Goal: Contribute content: Contribute content

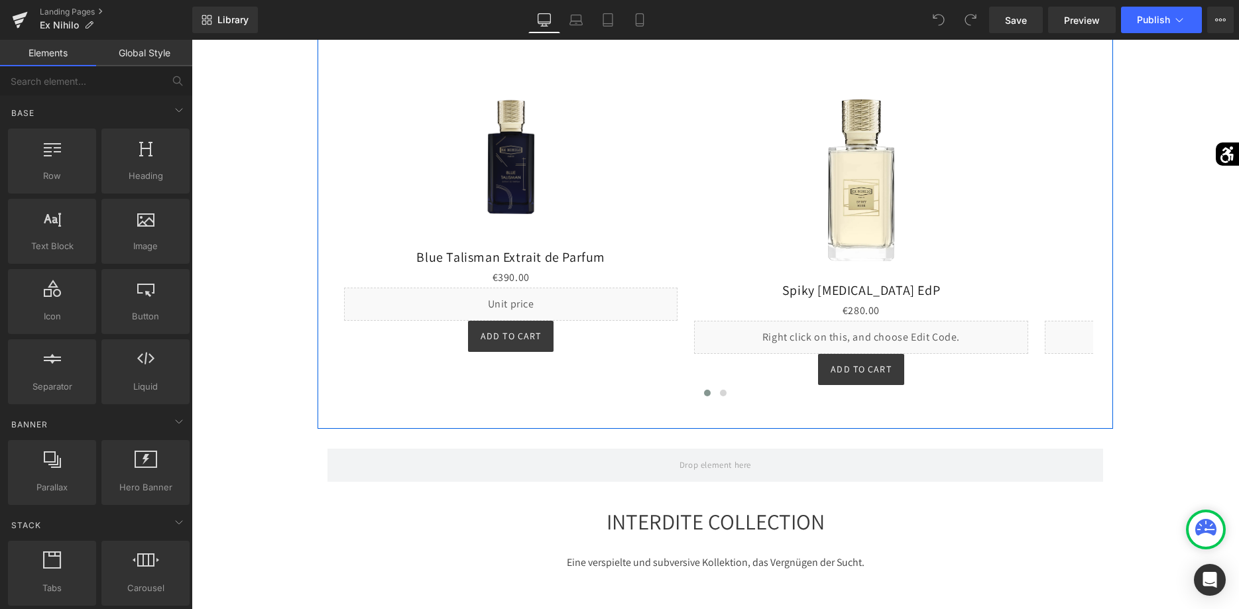
scroll to position [744, 0]
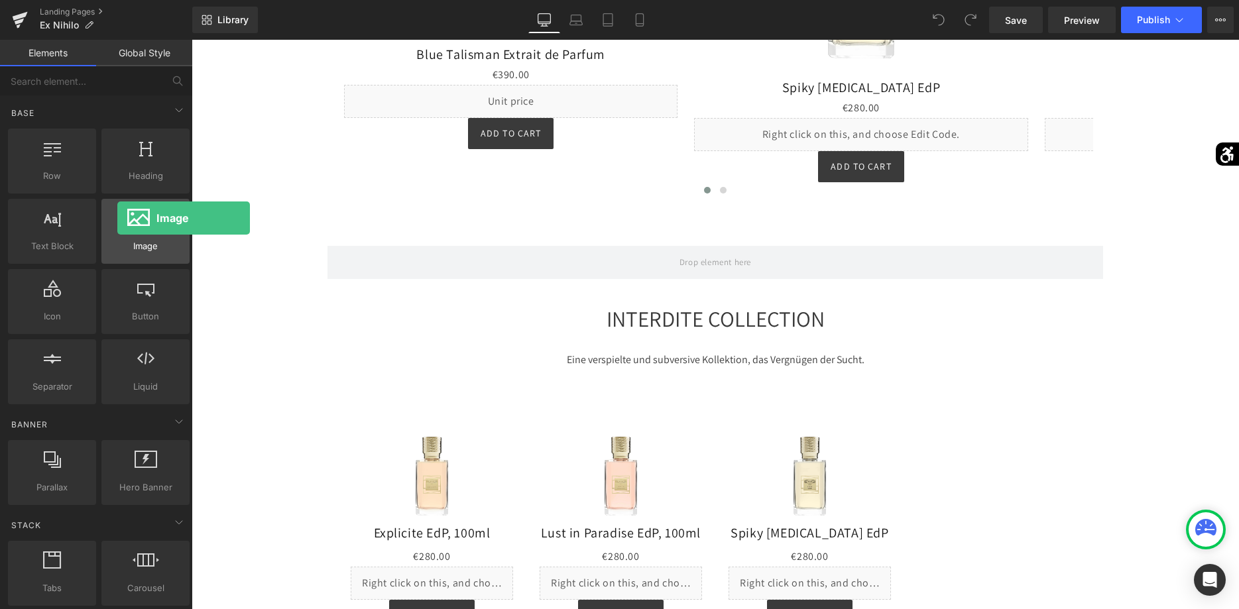
click at [117, 218] on div at bounding box center [145, 224] width 80 height 30
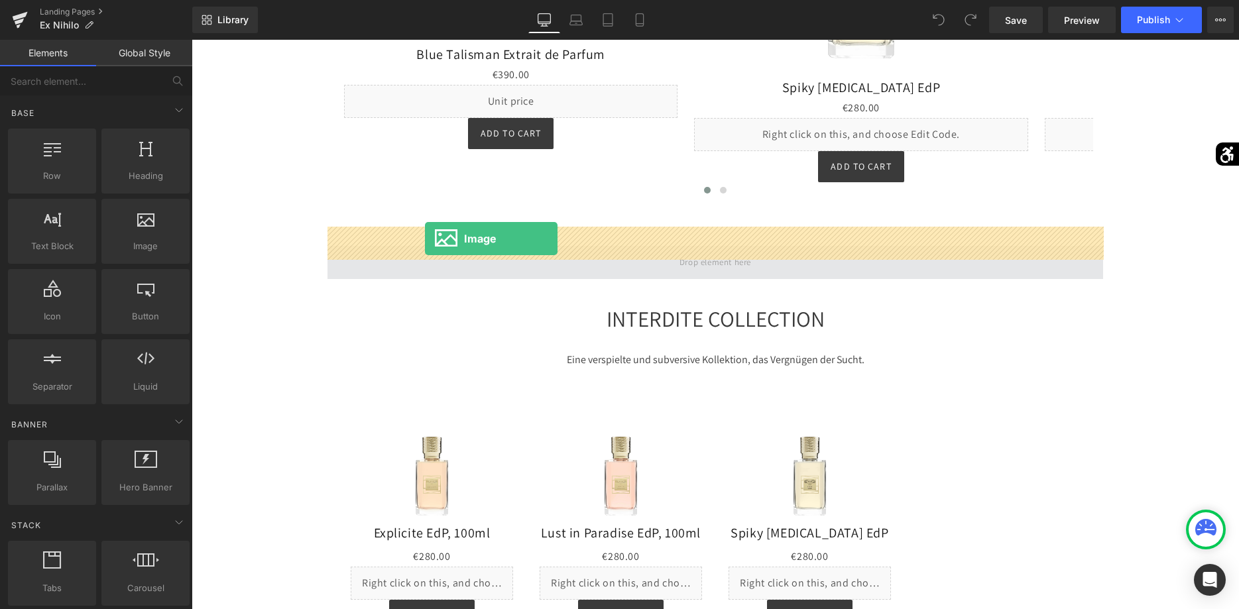
drag, startPoint x: 331, startPoint y: 270, endPoint x: 425, endPoint y: 239, distance: 99.1
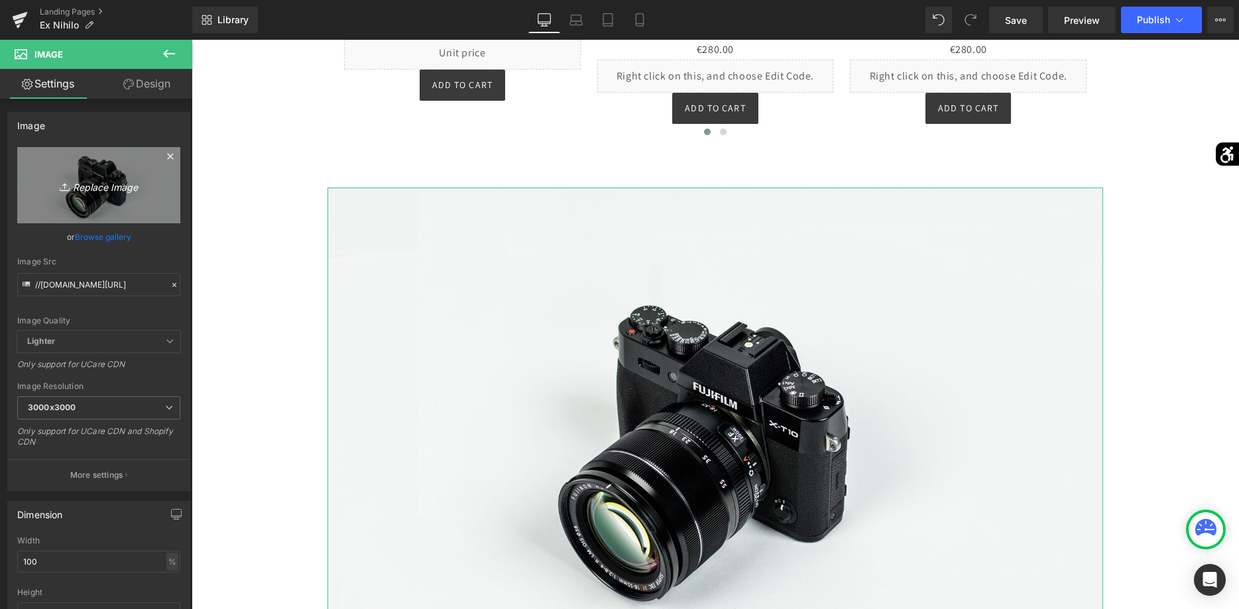
click at [144, 205] on link "Replace Image" at bounding box center [98, 185] width 163 height 76
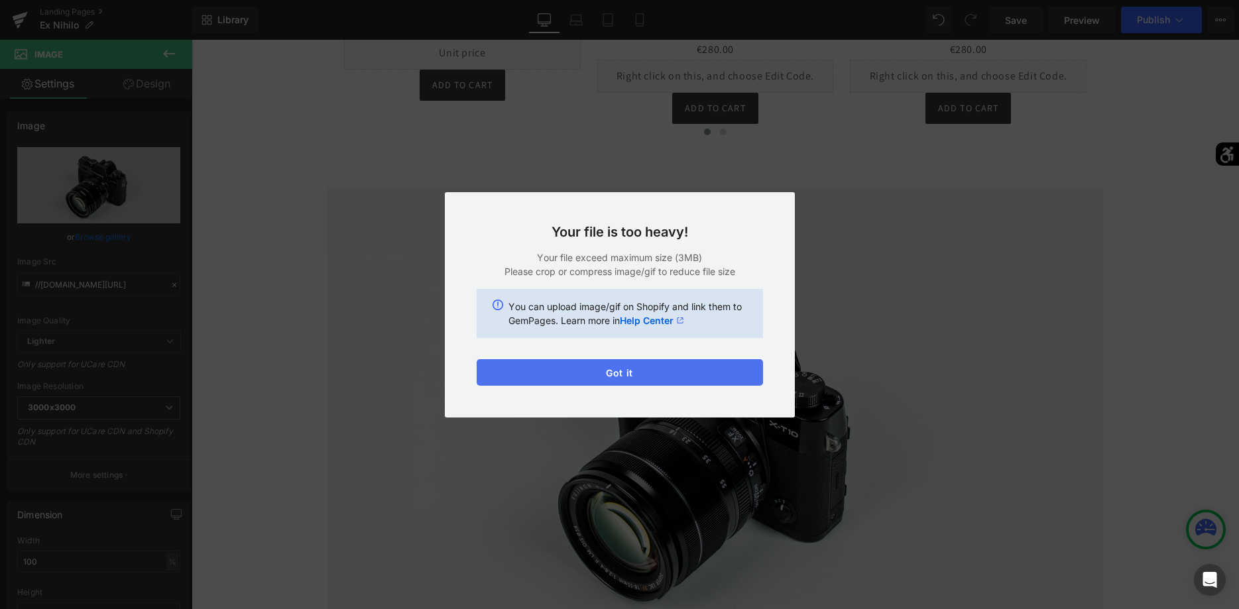
click at [644, 372] on button "Got it" at bounding box center [620, 372] width 286 height 27
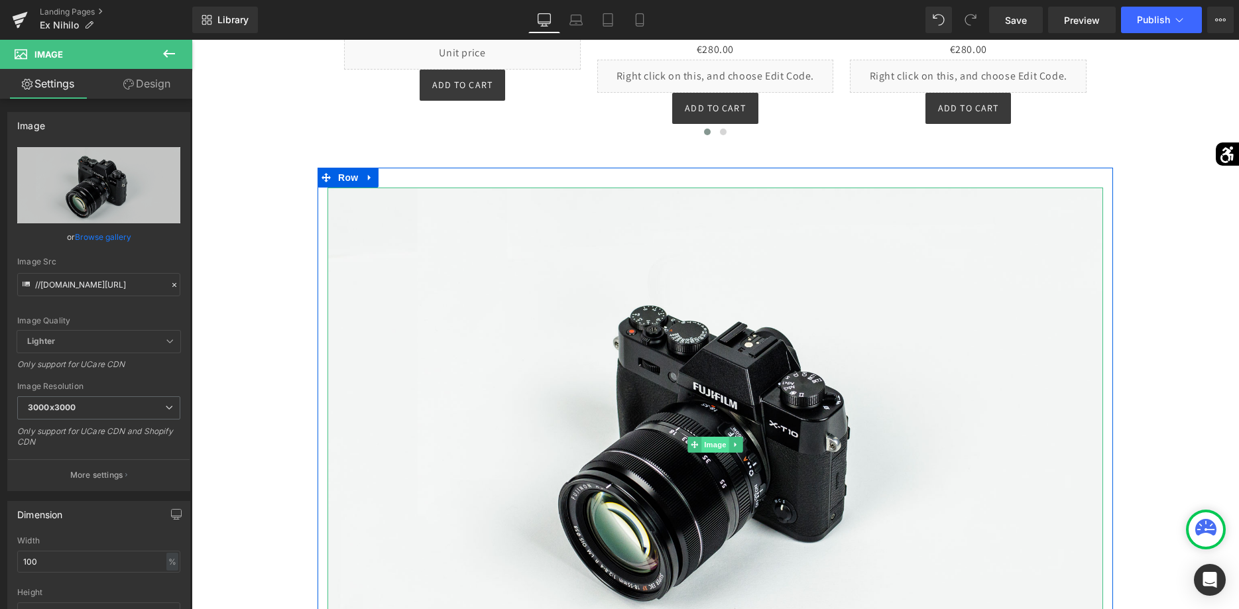
click at [719, 437] on span "Image" at bounding box center [715, 445] width 28 height 16
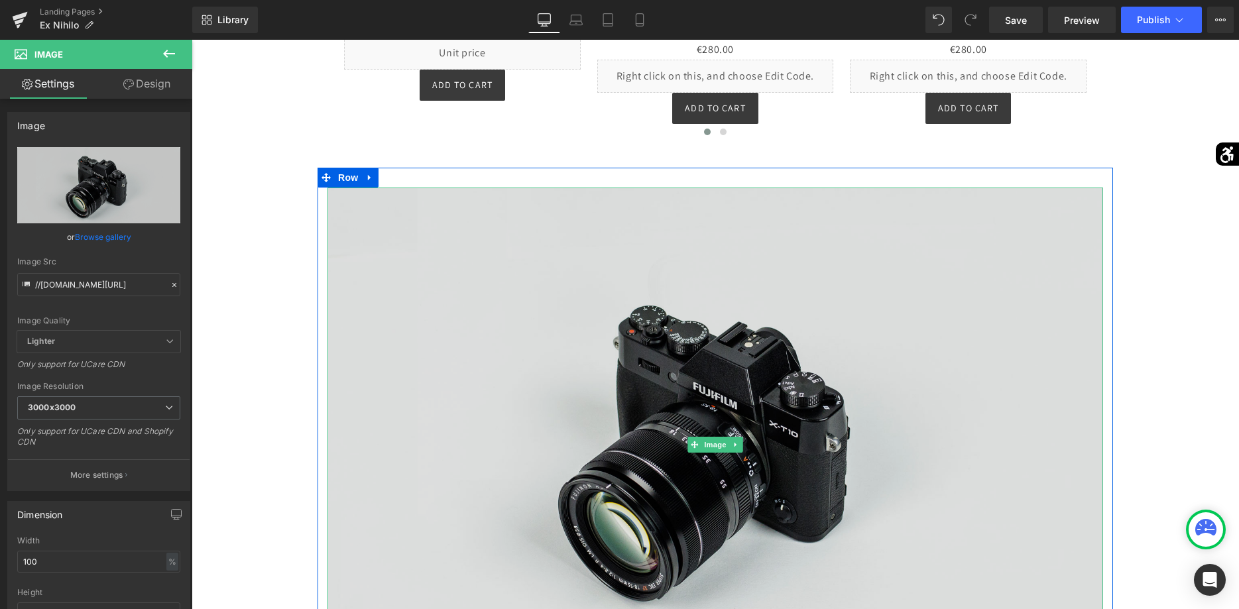
click at [622, 370] on img at bounding box center [715, 445] width 776 height 514
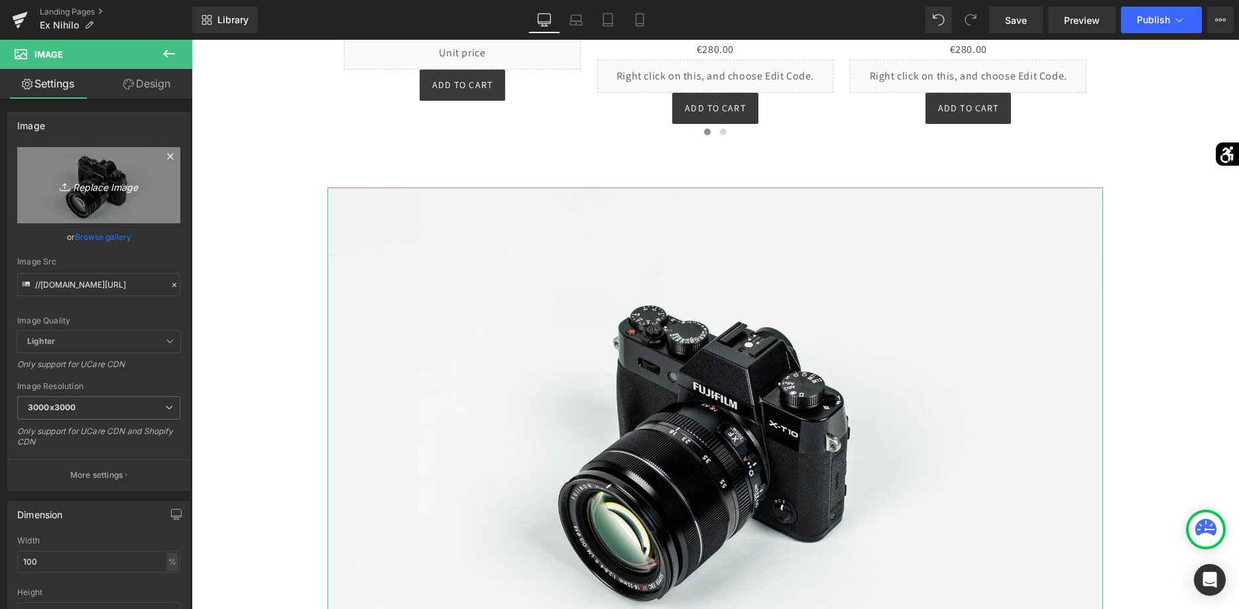
click at [168, 199] on link "Replace Image" at bounding box center [98, 185] width 163 height 76
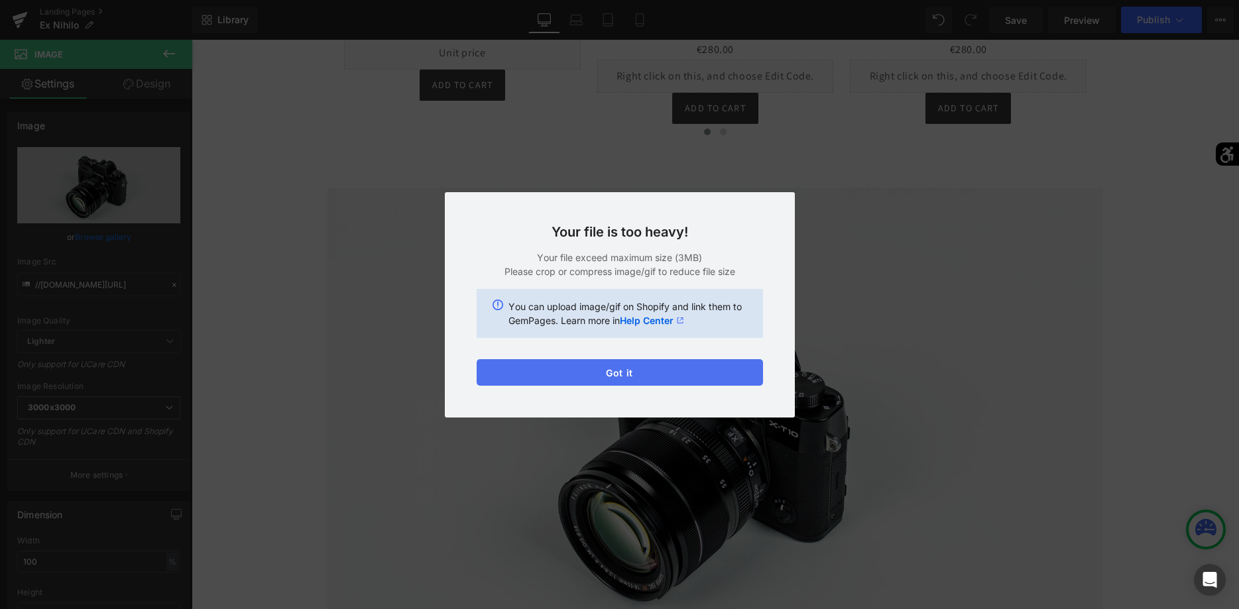
click at [650, 371] on button "Got it" at bounding box center [620, 372] width 286 height 27
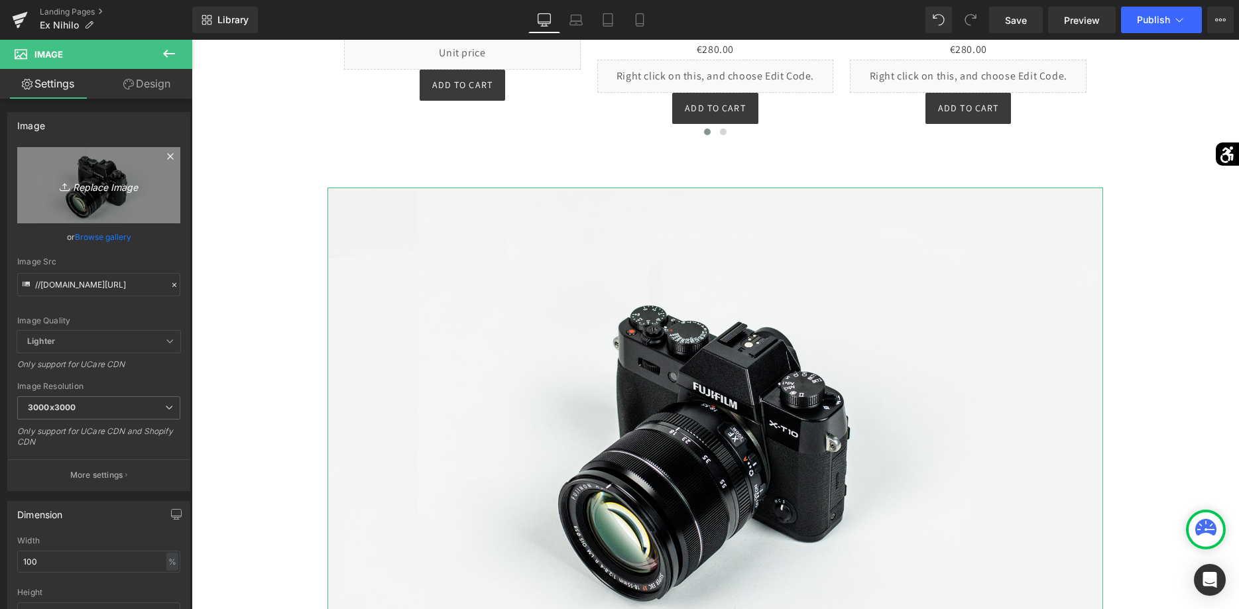
click at [158, 210] on link "Replace Image" at bounding box center [98, 185] width 163 height 76
type input "C:\fakepath\EX-NIHILO_BLUE-TALISMAN_extrait_.jpg"
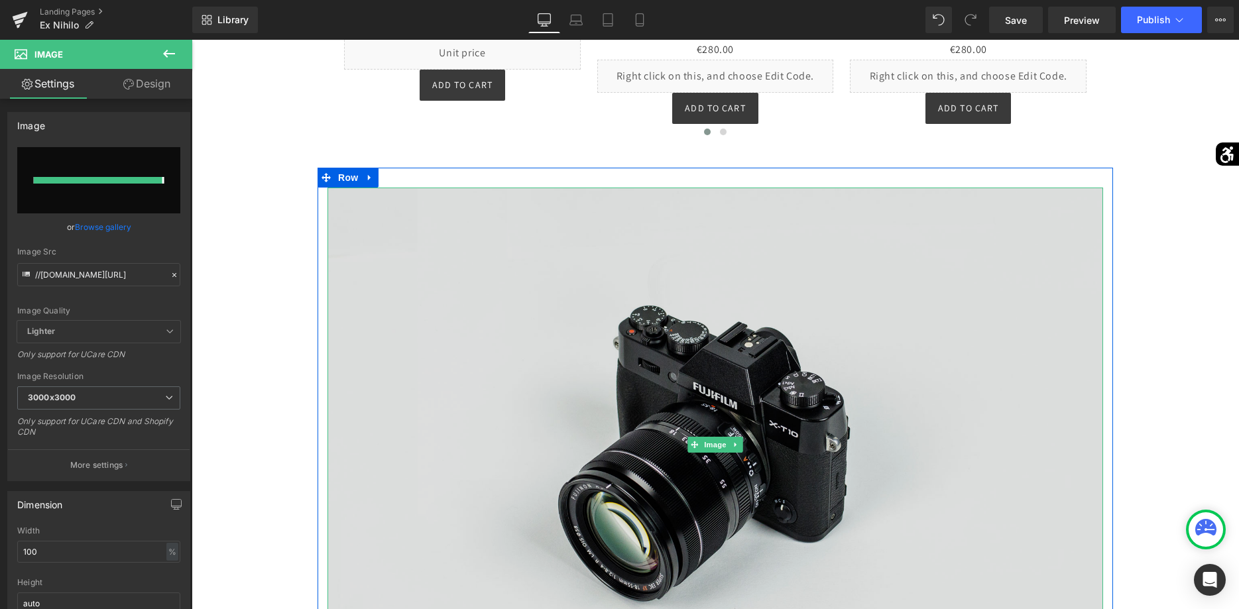
type input "[URL][DOMAIN_NAME]"
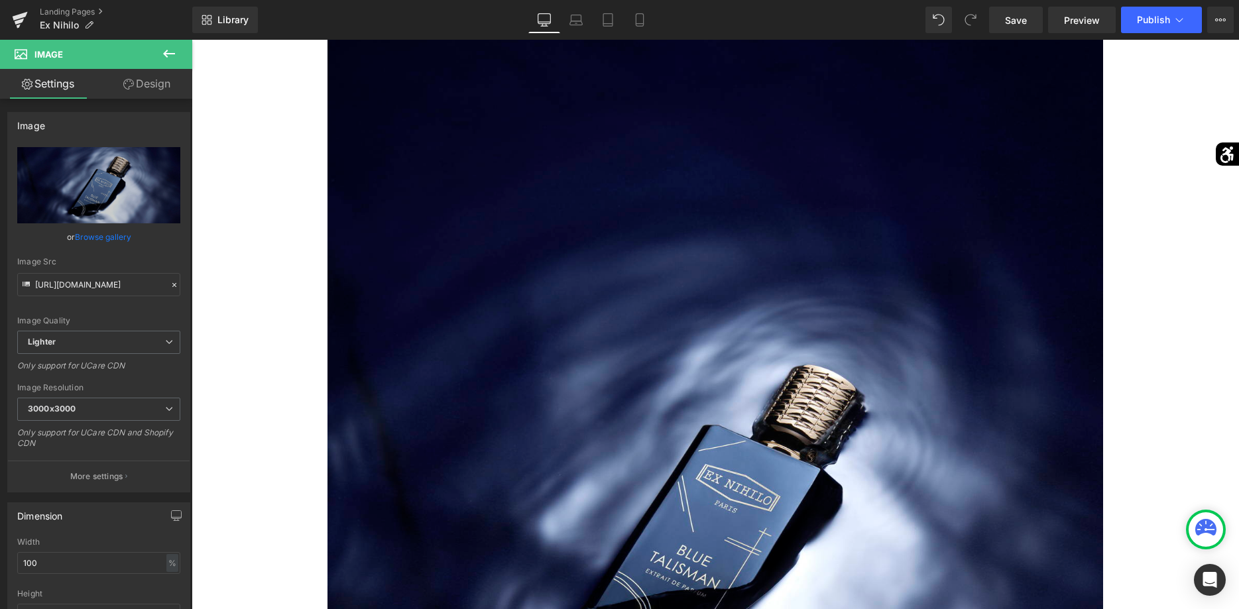
scroll to position [879, 0]
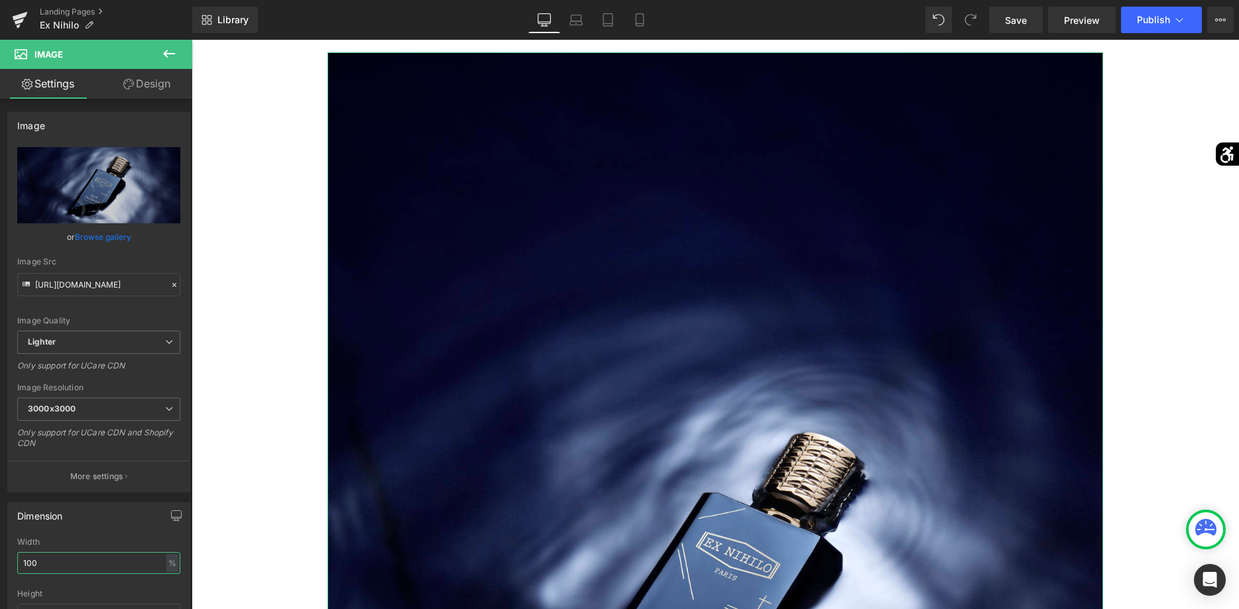
click at [78, 561] on input "100" at bounding box center [98, 563] width 163 height 22
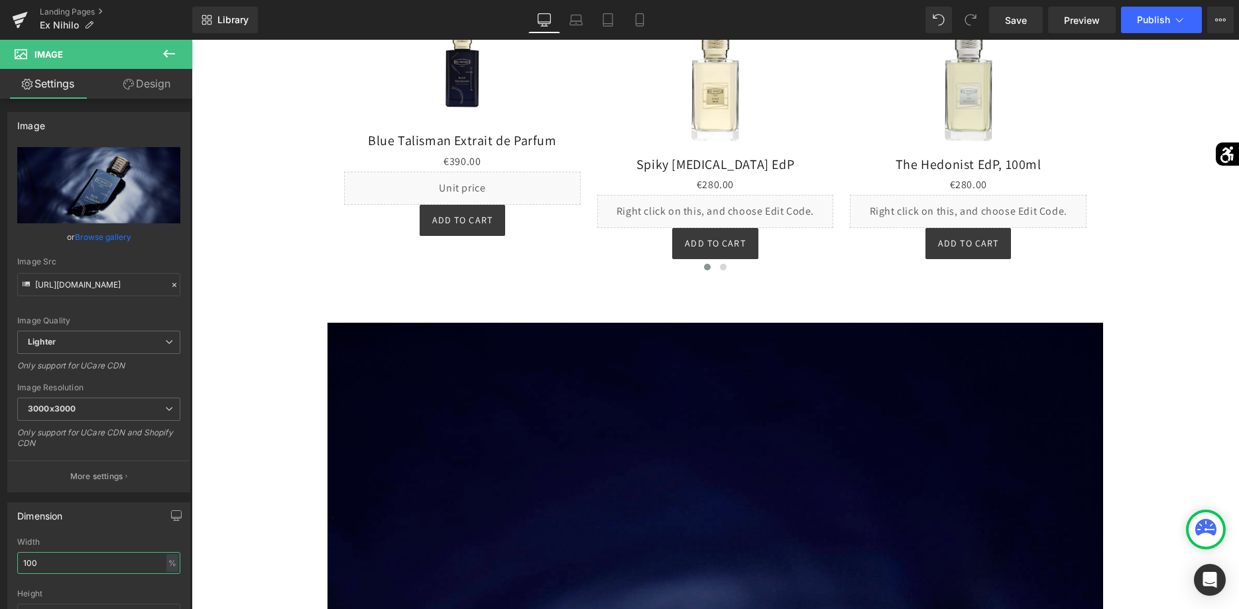
scroll to position [541, 0]
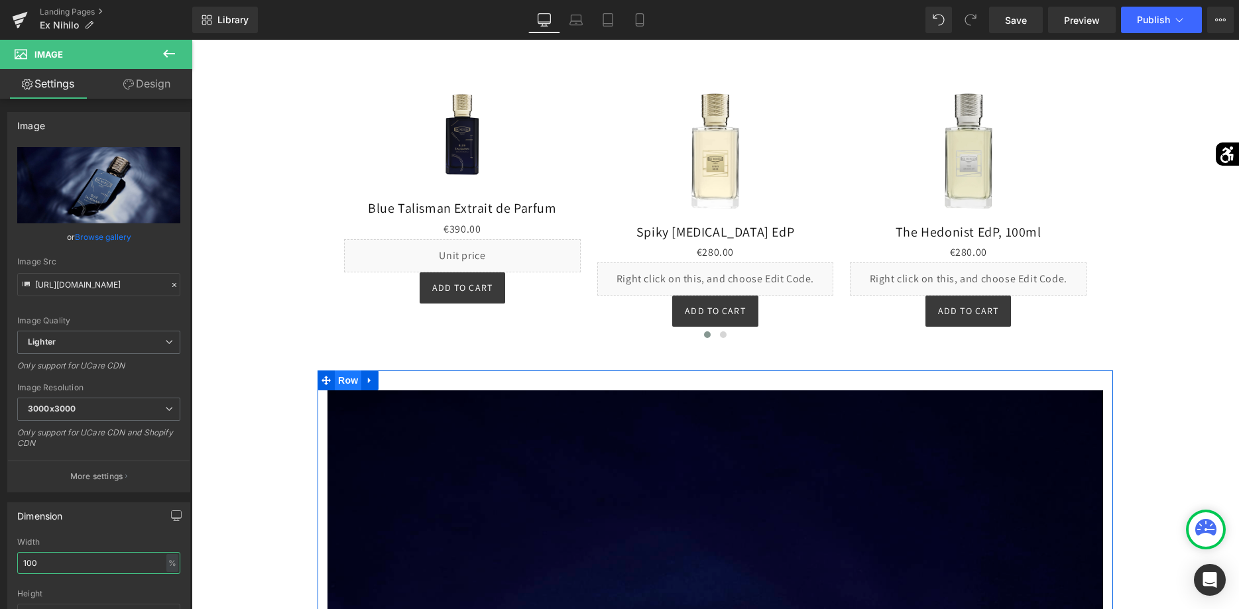
click at [348, 371] on span "Row" at bounding box center [348, 381] width 27 height 20
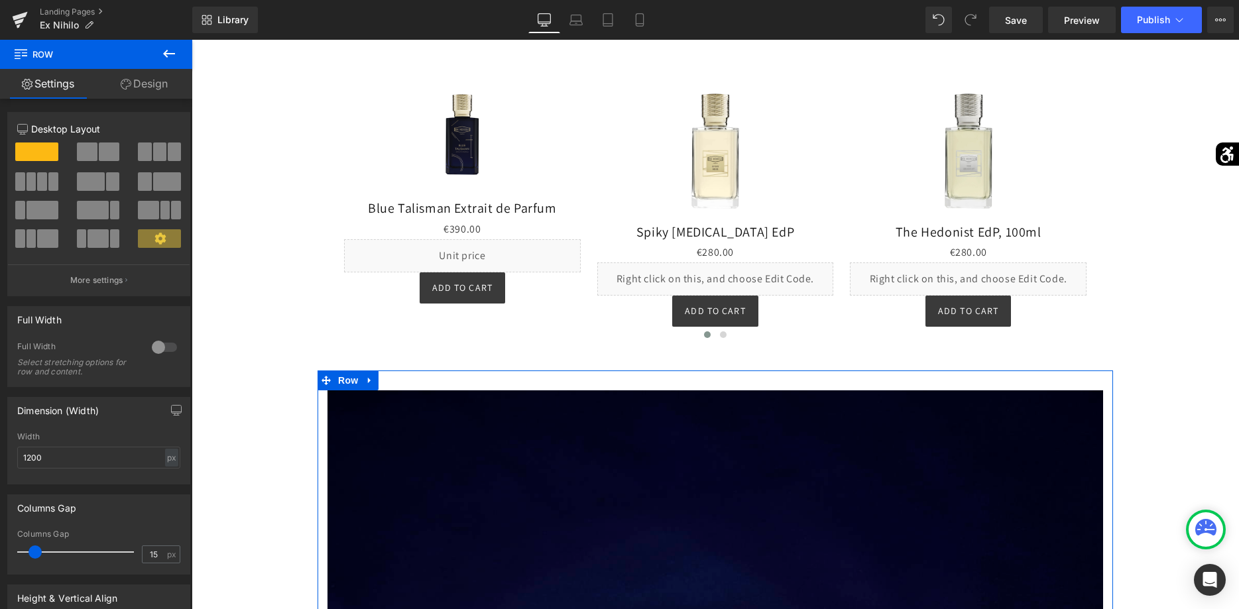
click at [104, 161] on div at bounding box center [99, 157] width 62 height 29
click at [101, 154] on span at bounding box center [109, 152] width 21 height 19
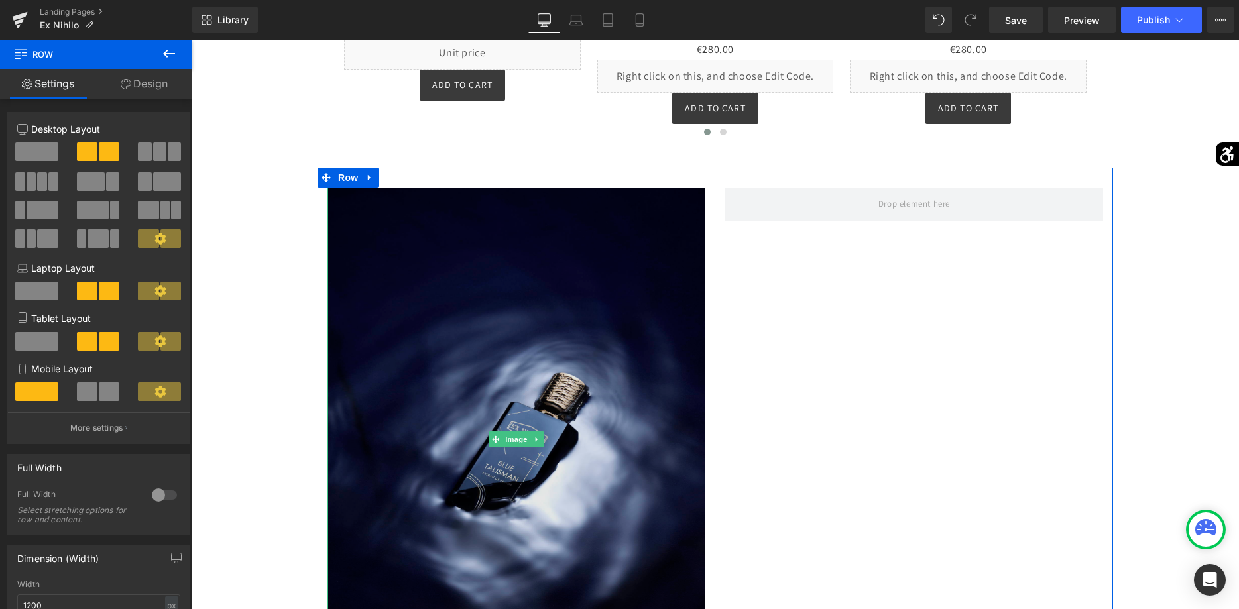
scroll to position [676, 0]
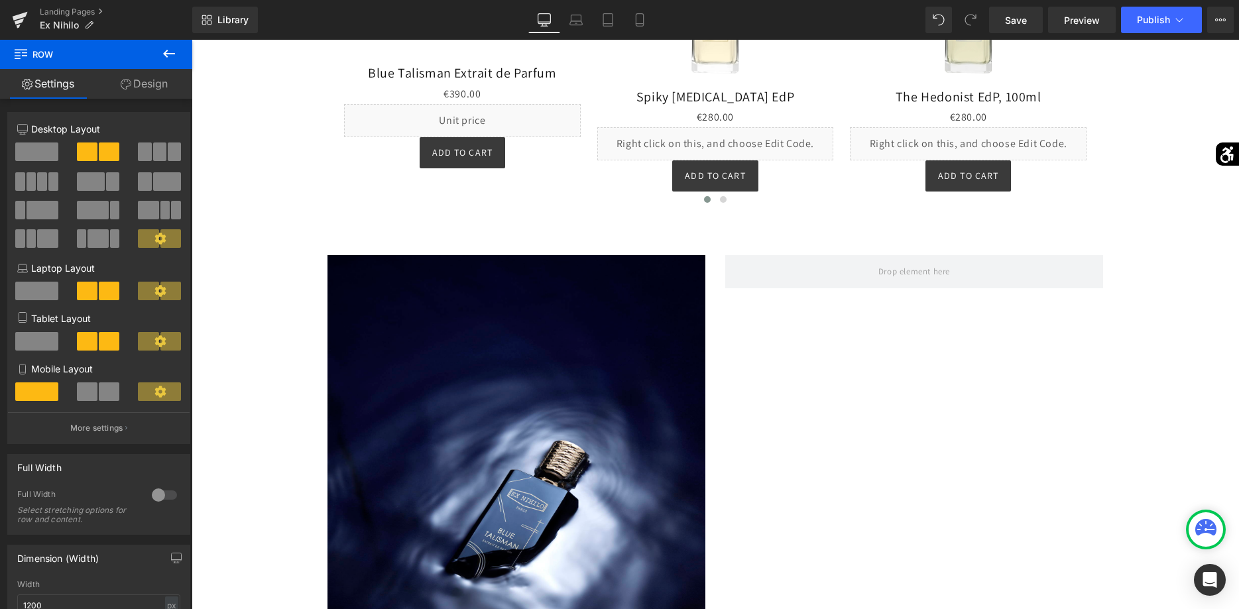
click at [164, 56] on icon at bounding box center [169, 54] width 16 height 16
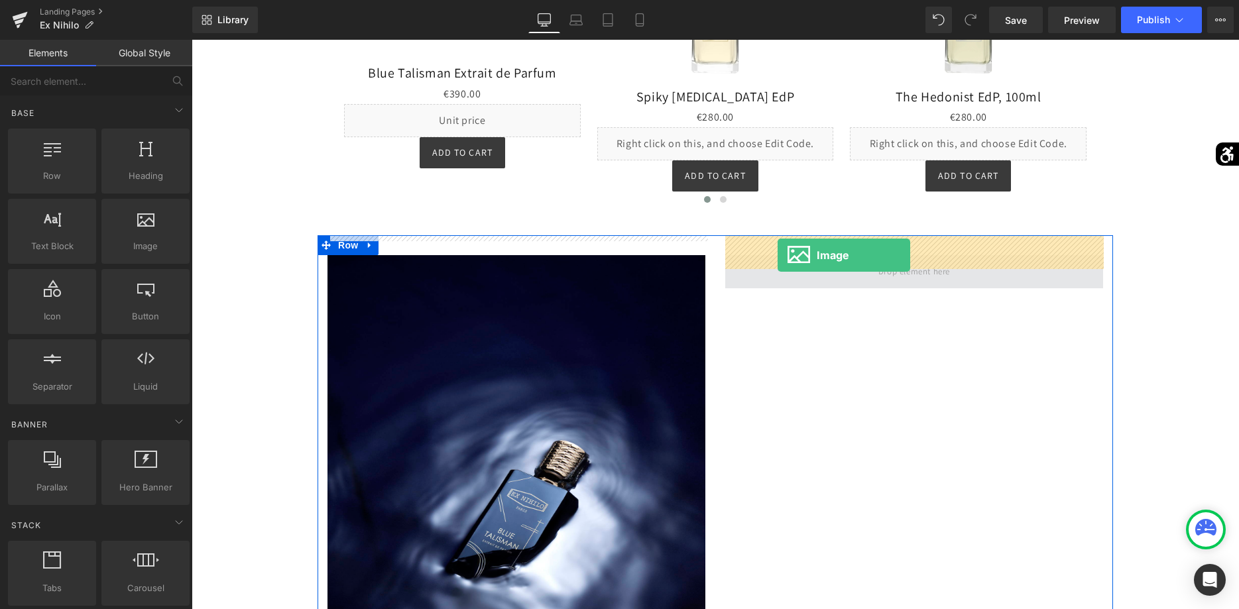
drag, startPoint x: 372, startPoint y: 262, endPoint x: 778, endPoint y: 255, distance: 405.7
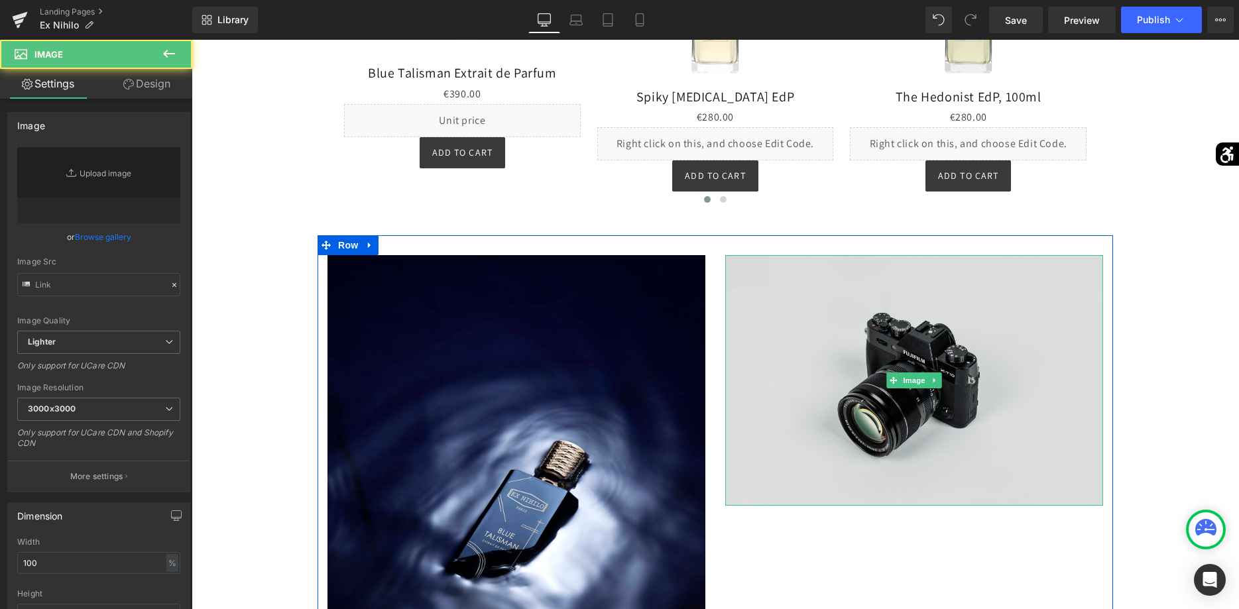
type input "//[DOMAIN_NAME][URL]"
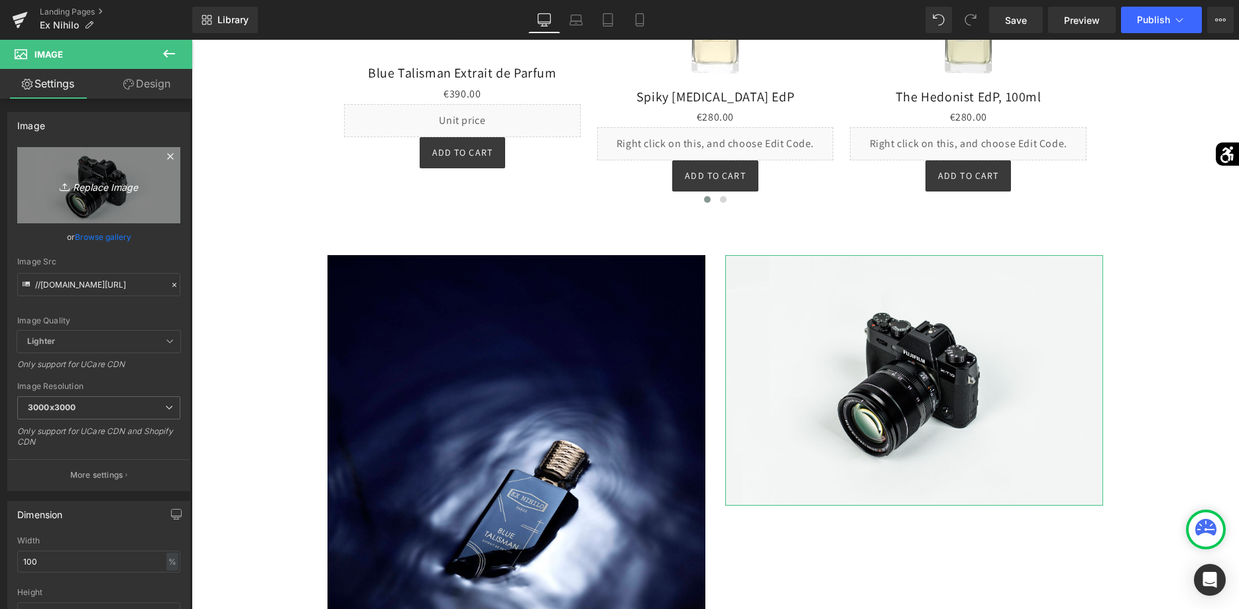
click at [157, 191] on link "Replace Image" at bounding box center [98, 185] width 163 height 76
type input "C:\fakepath\EX-NIHILO_BLUE-TALISMAN_extrait_(1).jpg"
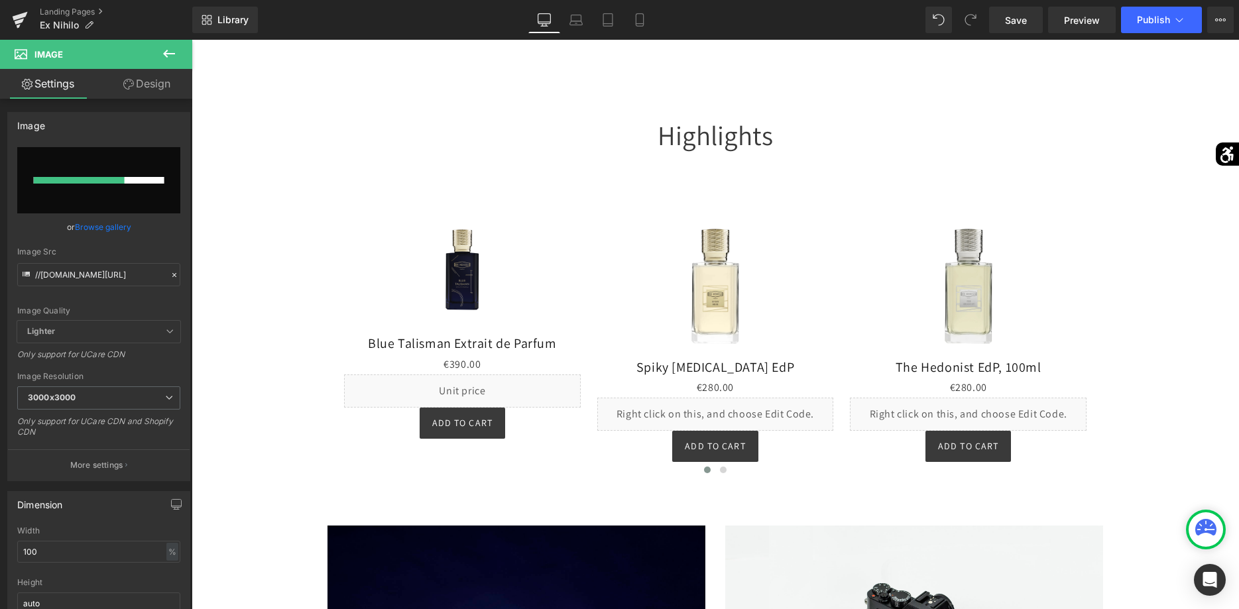
scroll to position [473, 0]
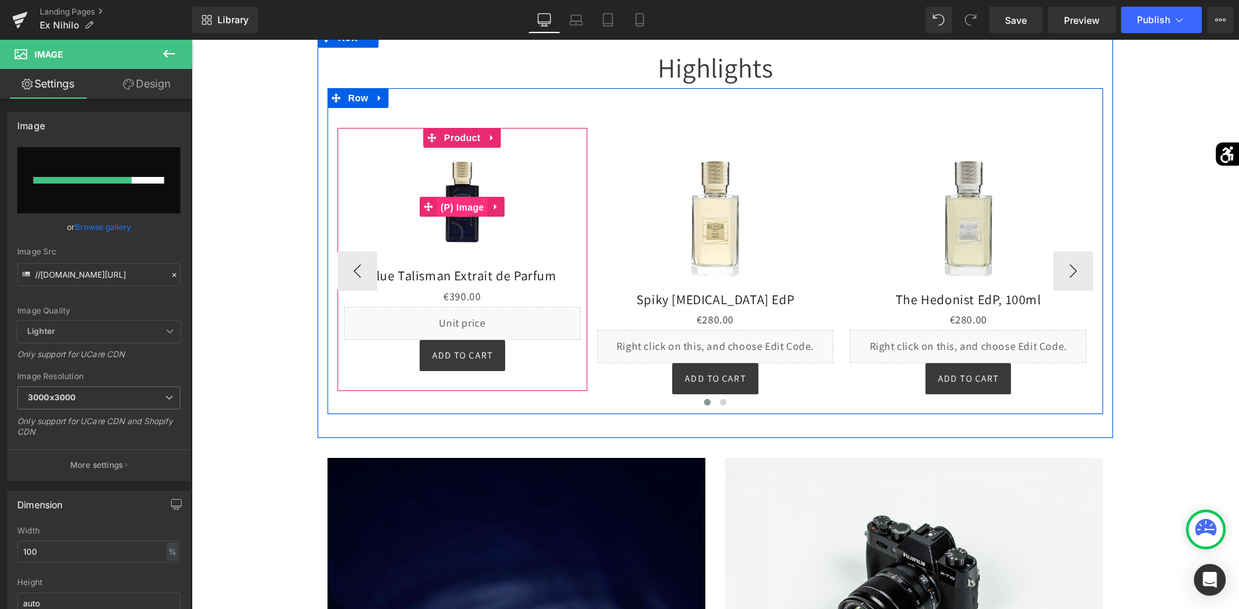
click at [467, 198] on span "(P) Image" at bounding box center [462, 208] width 50 height 20
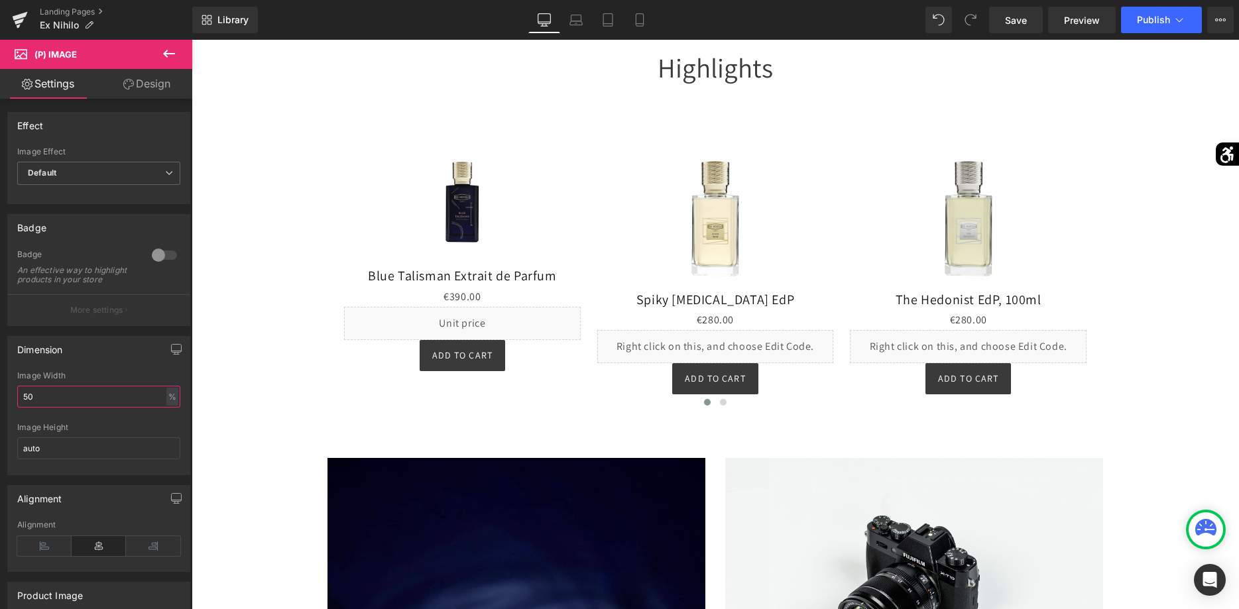
drag, startPoint x: 115, startPoint y: 397, endPoint x: -34, endPoint y: 397, distance: 148.5
click at [17, 397] on input "50" at bounding box center [98, 397] width 163 height 22
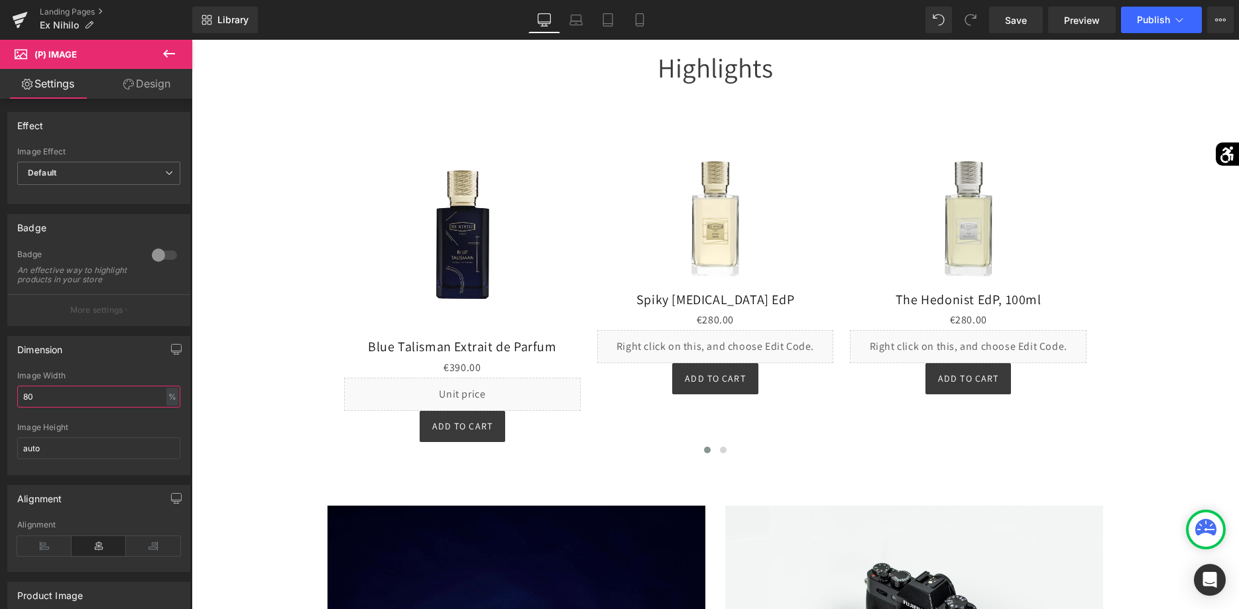
drag, startPoint x: 67, startPoint y: 400, endPoint x: -34, endPoint y: 408, distance: 101.1
click at [17, 408] on input "80" at bounding box center [98, 397] width 163 height 22
type input "75"
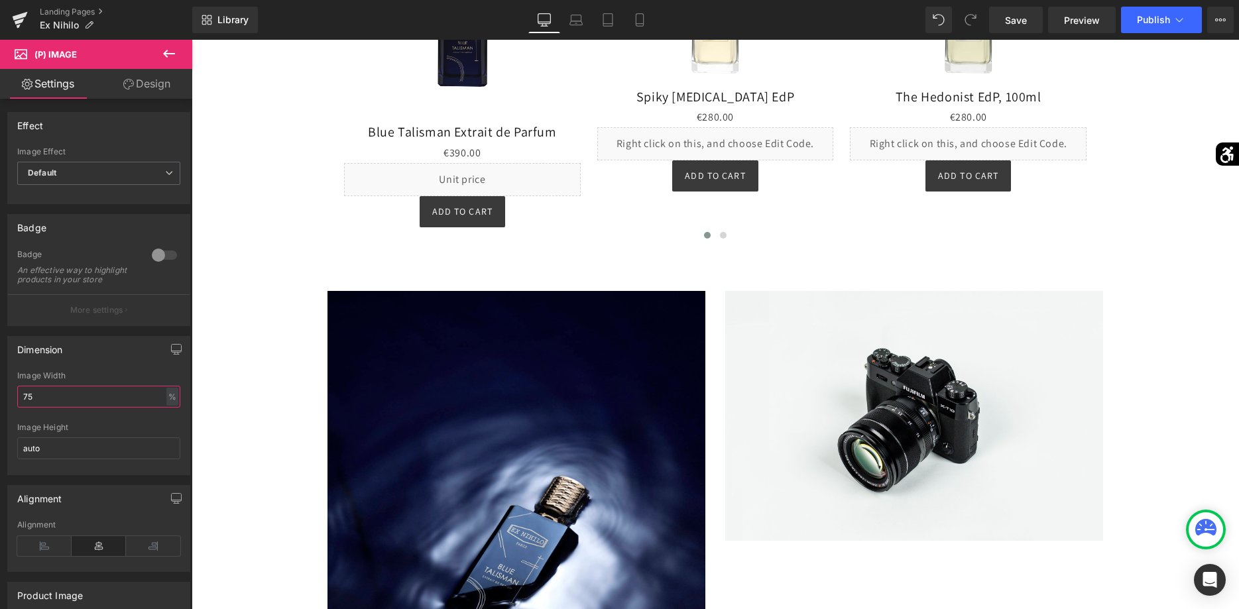
scroll to position [744, 0]
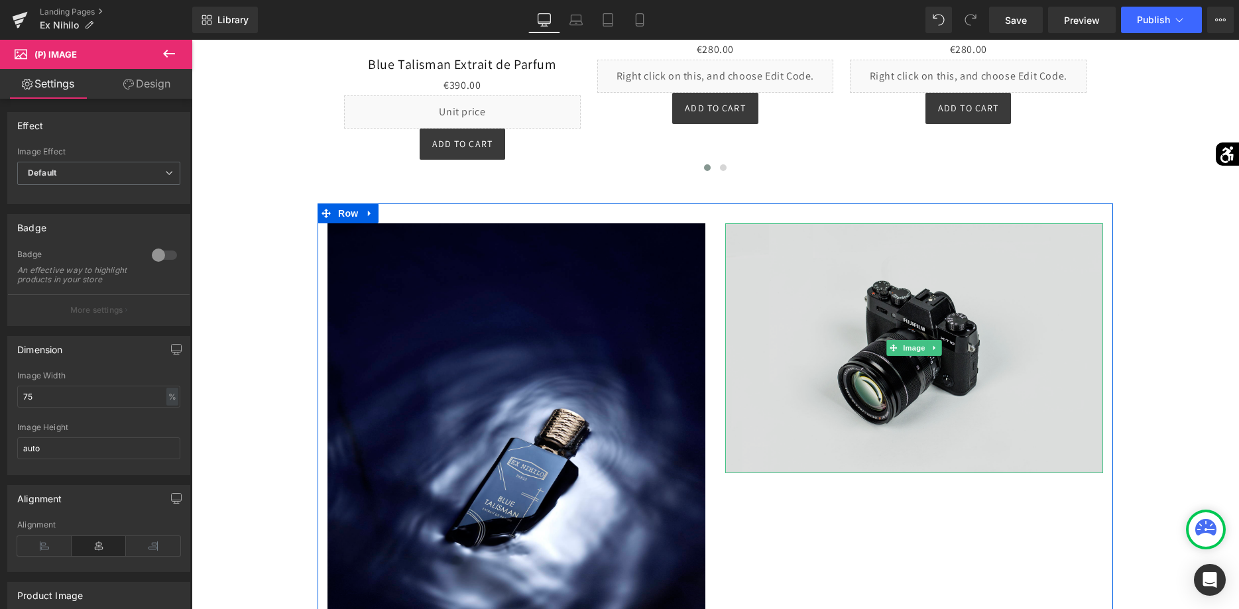
click at [1000, 312] on img at bounding box center [914, 348] width 378 height 251
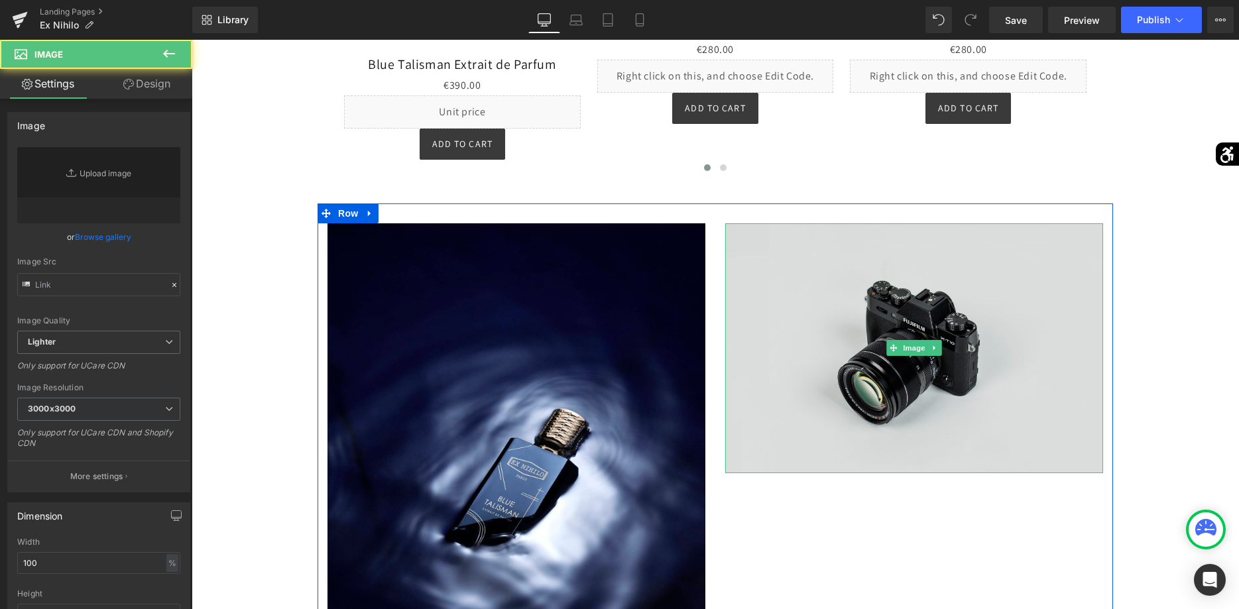
type input "//[DOMAIN_NAME][URL]"
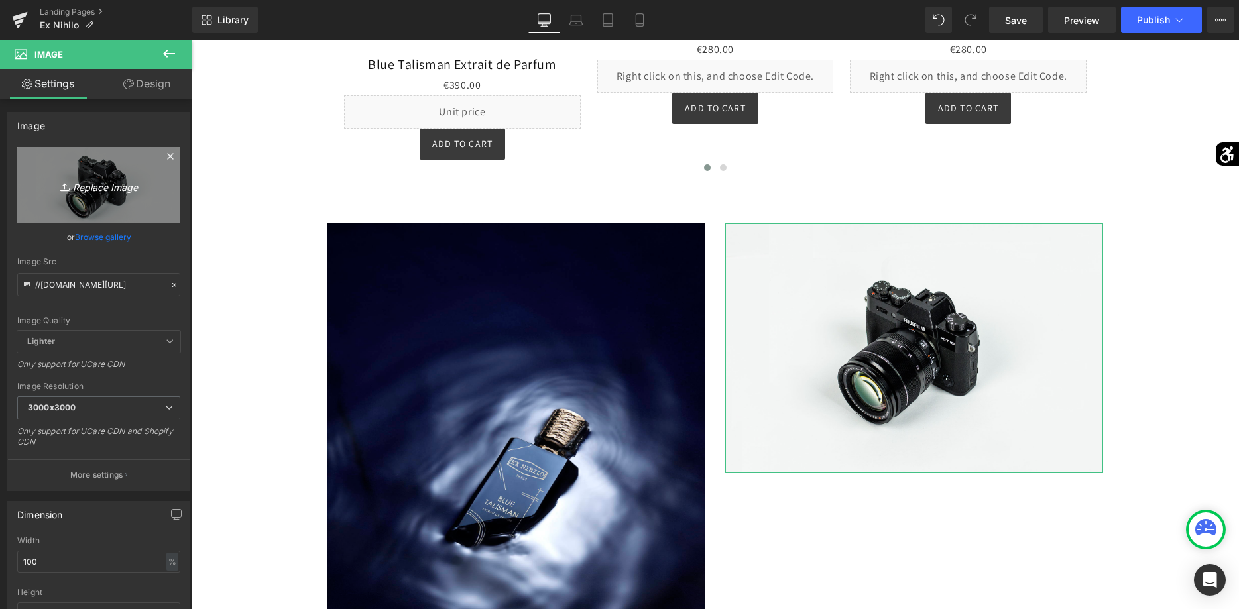
click at [156, 209] on link "Replace Image" at bounding box center [98, 185] width 163 height 76
type input "C:\fakepath\EX-NIHILO_BLUE-TALISMAN_extrait_(1).jpg"
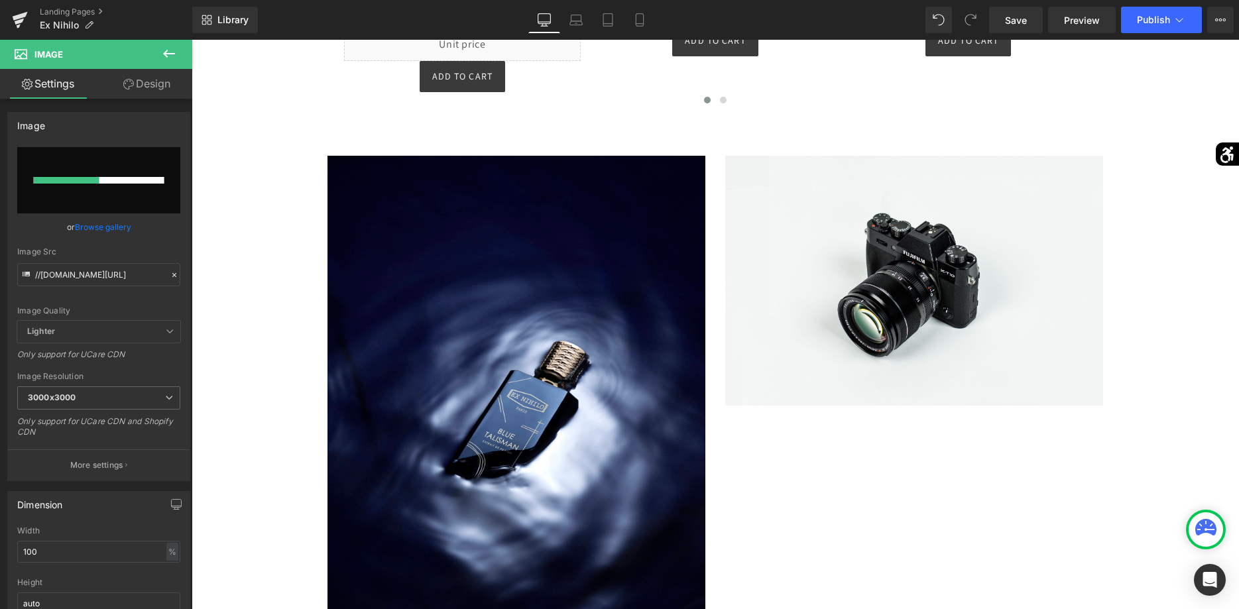
scroll to position [879, 0]
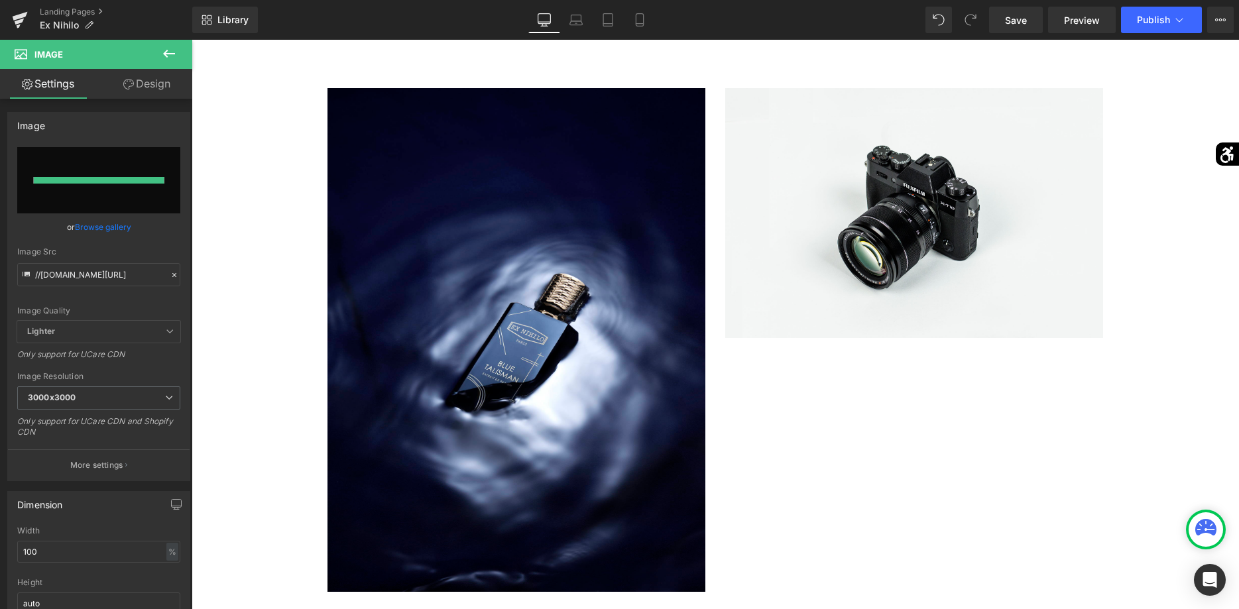
type input "[URL][DOMAIN_NAME]"
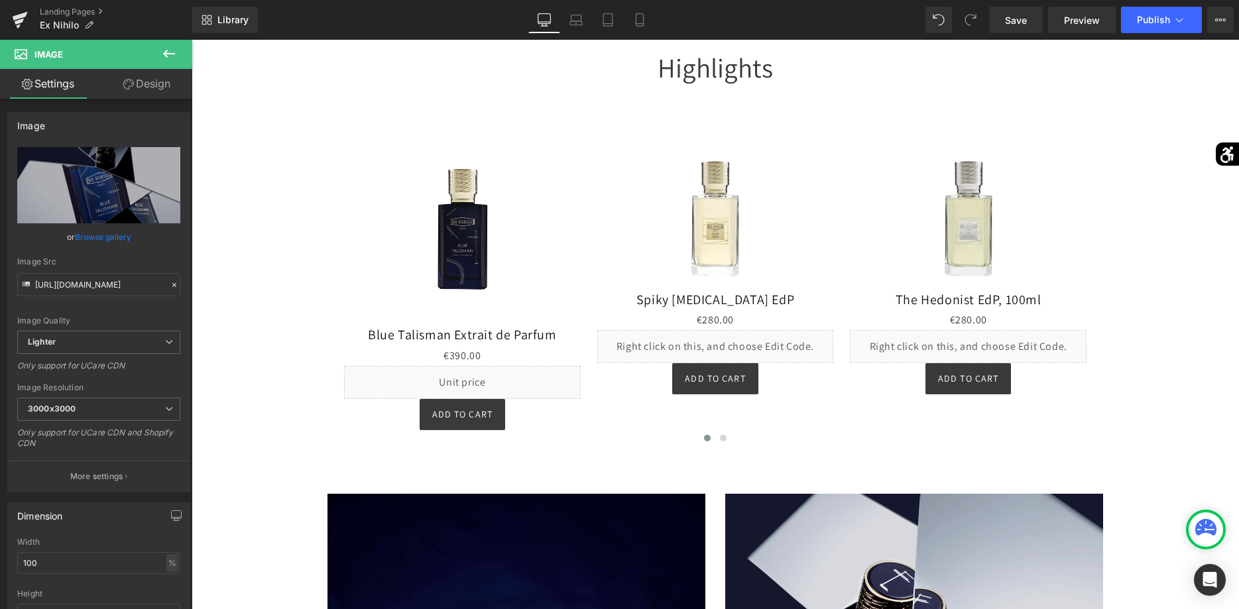
scroll to position [541, 0]
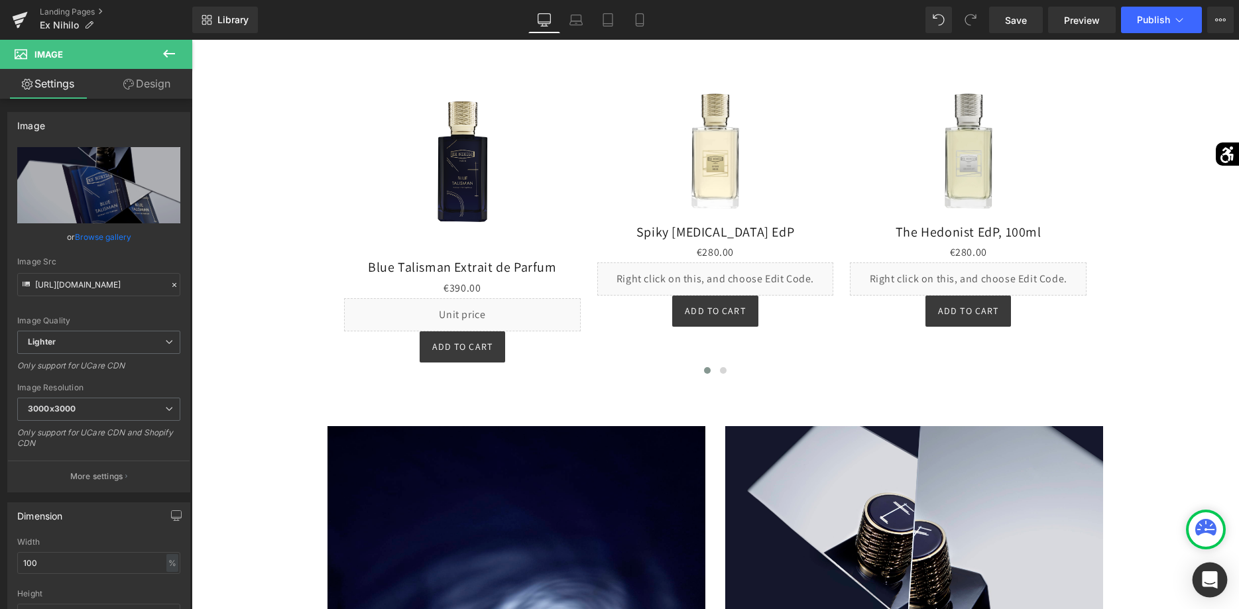
click at [1200, 565] on div "Open Intercom Messenger" at bounding box center [1210, 580] width 35 height 35
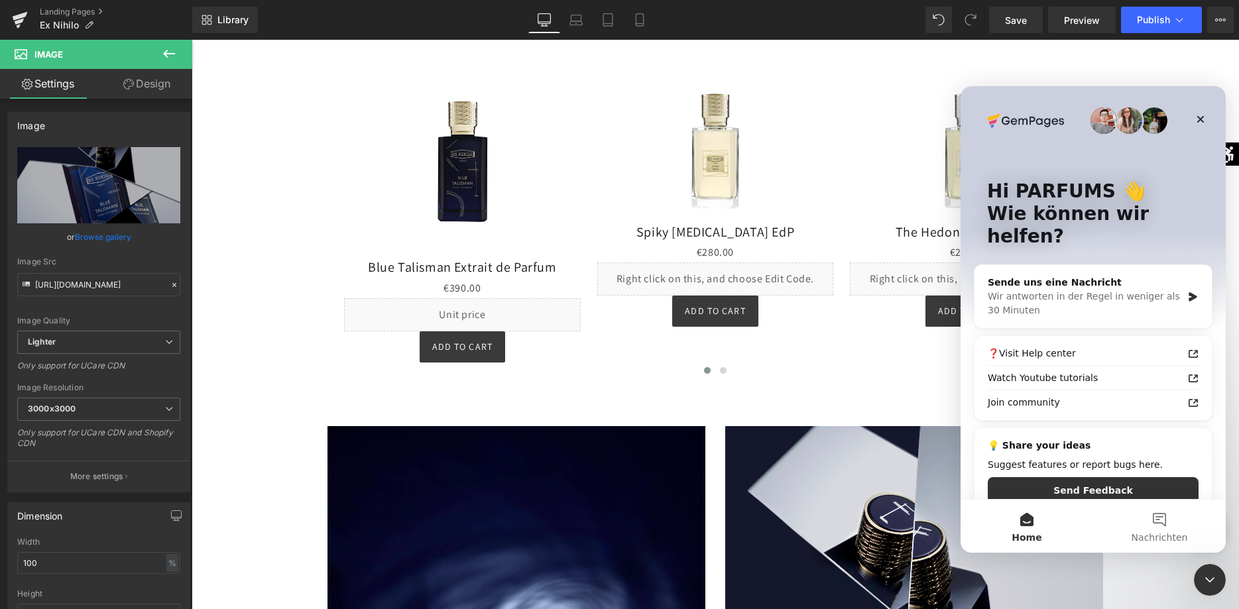
scroll to position [0, 0]
